Goal: Entertainment & Leisure: Consume media (video, audio)

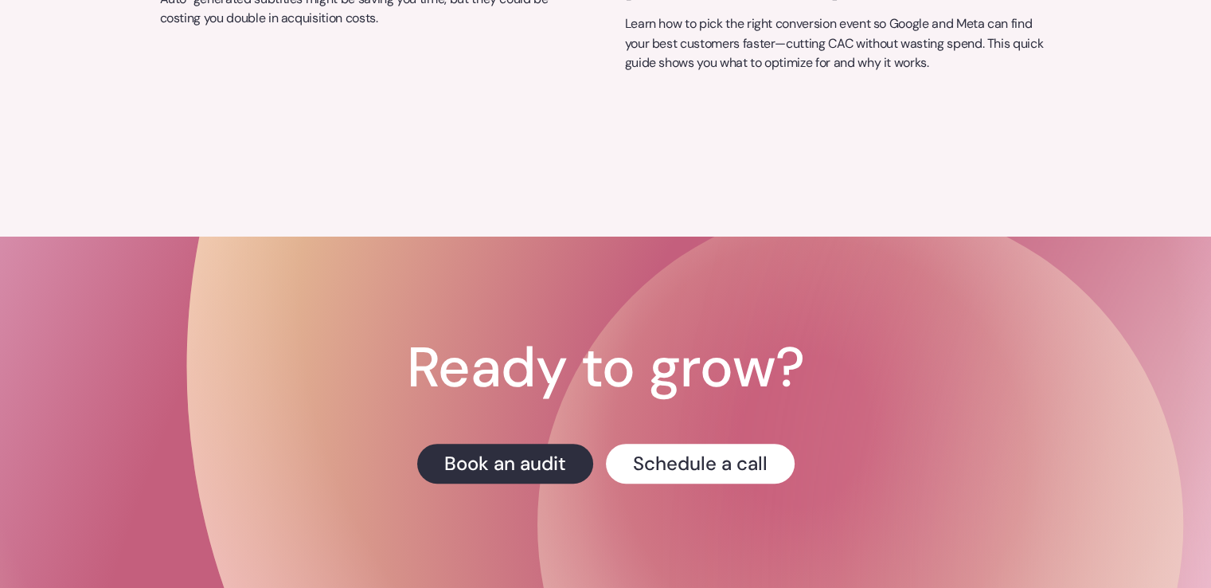
scroll to position [6657, 0]
